Goal: Find specific page/section: Find specific page/section

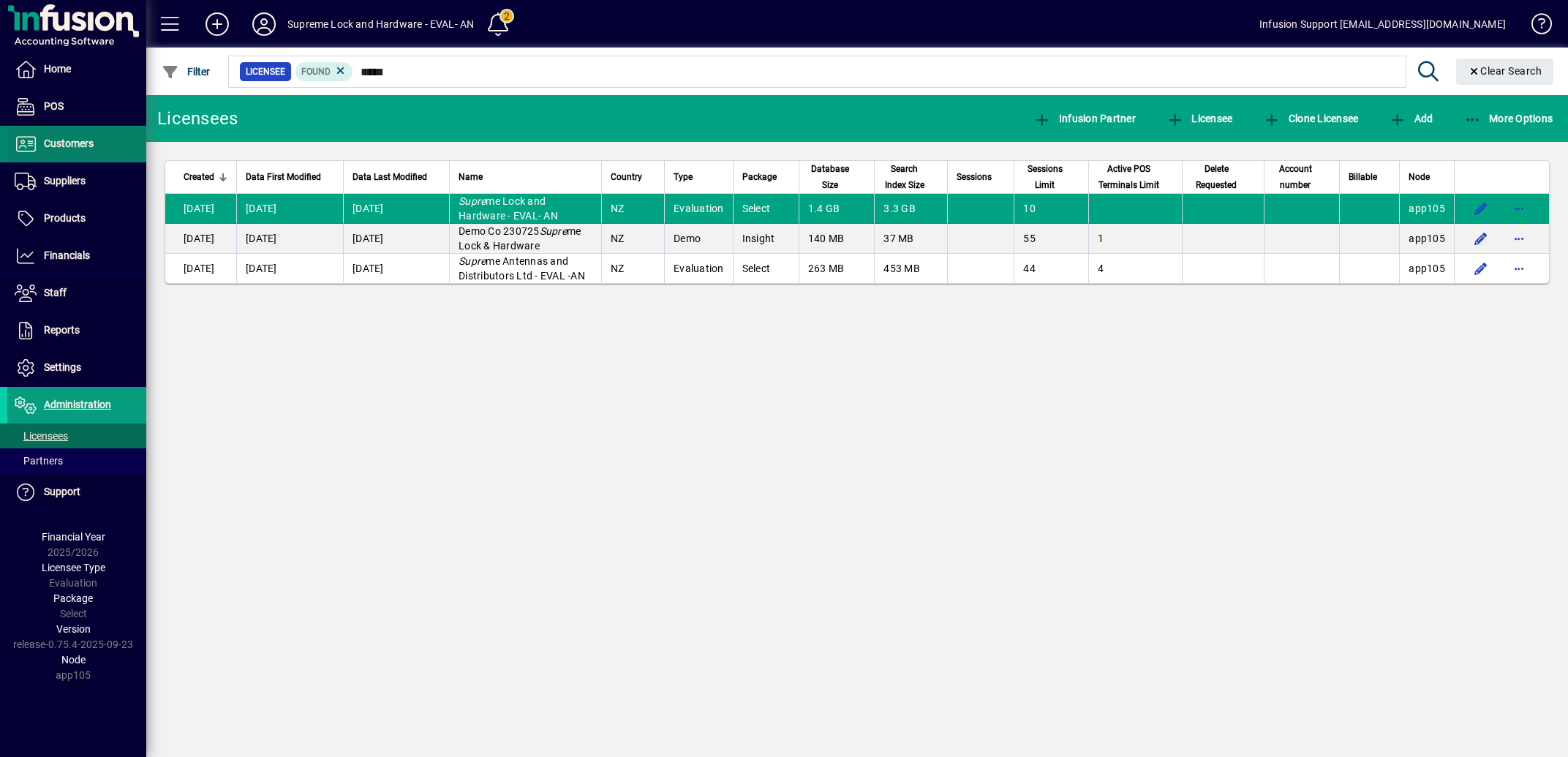
click at [65, 142] on span "Customers" at bounding box center [69, 143] width 50 height 12
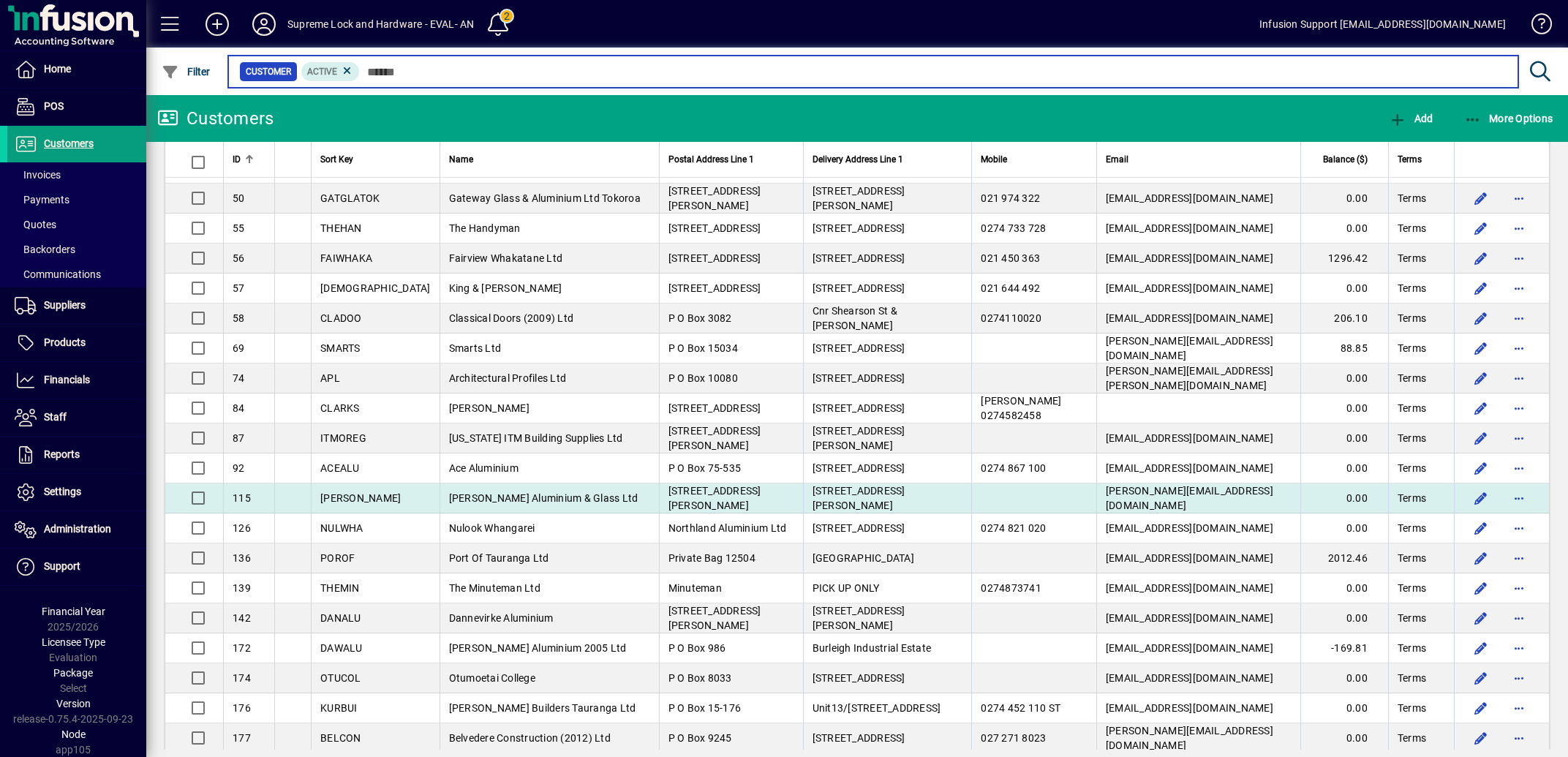
scroll to position [588, 0]
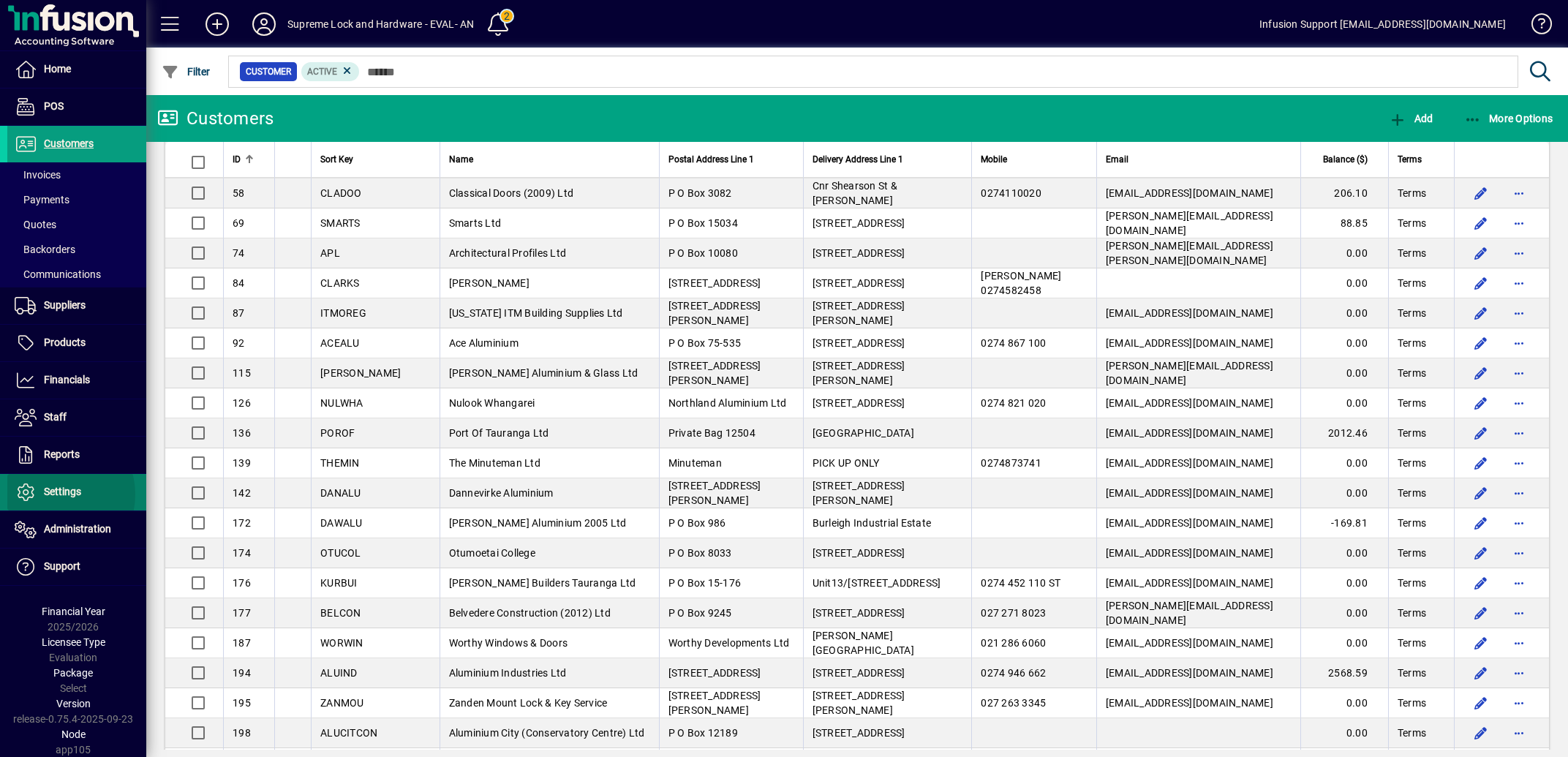
click at [55, 495] on span "Settings" at bounding box center [63, 491] width 37 height 12
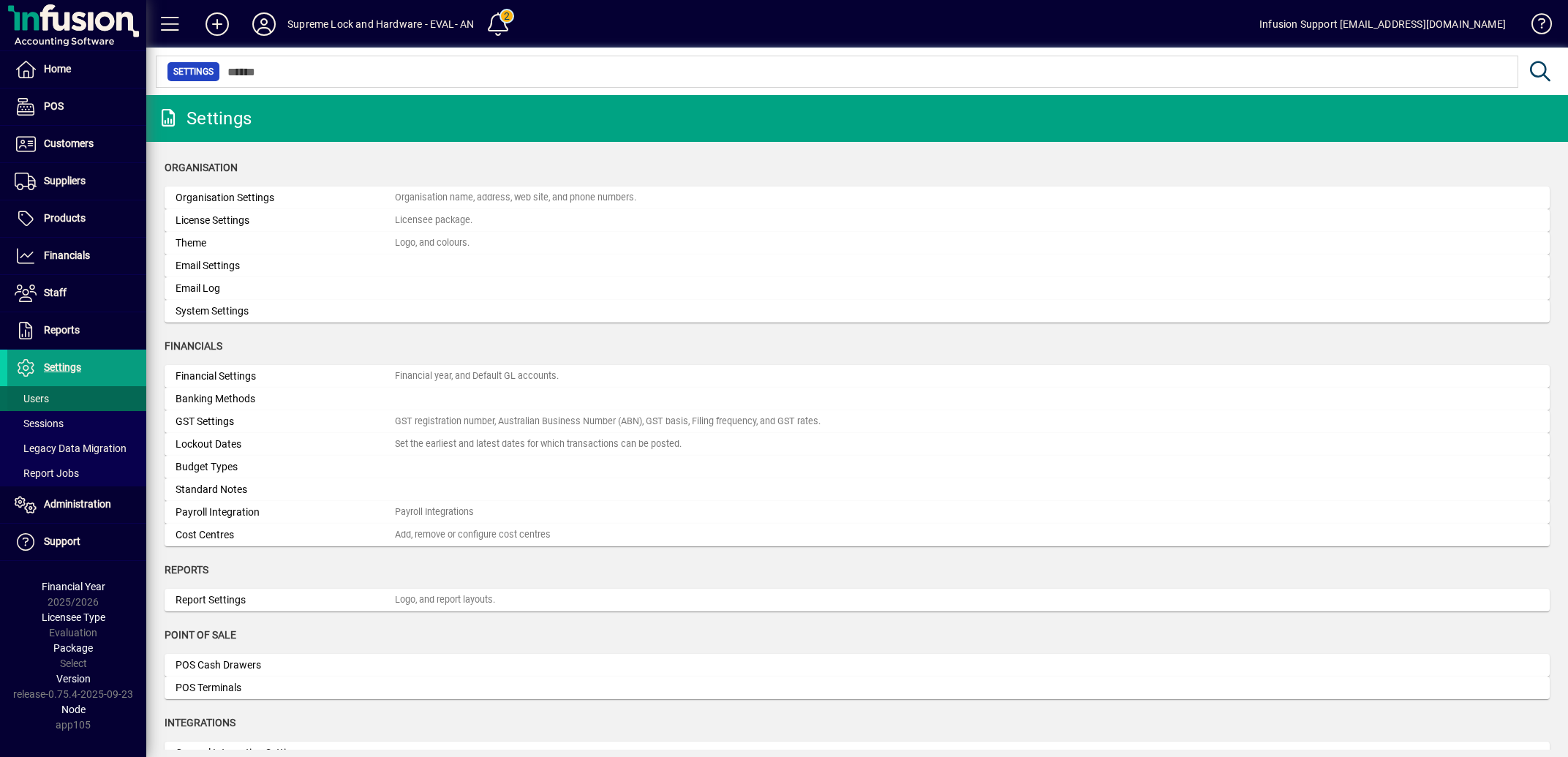
click at [43, 399] on span "Users" at bounding box center [31, 398] width 34 height 12
